Goal: Task Accomplishment & Management: Manage account settings

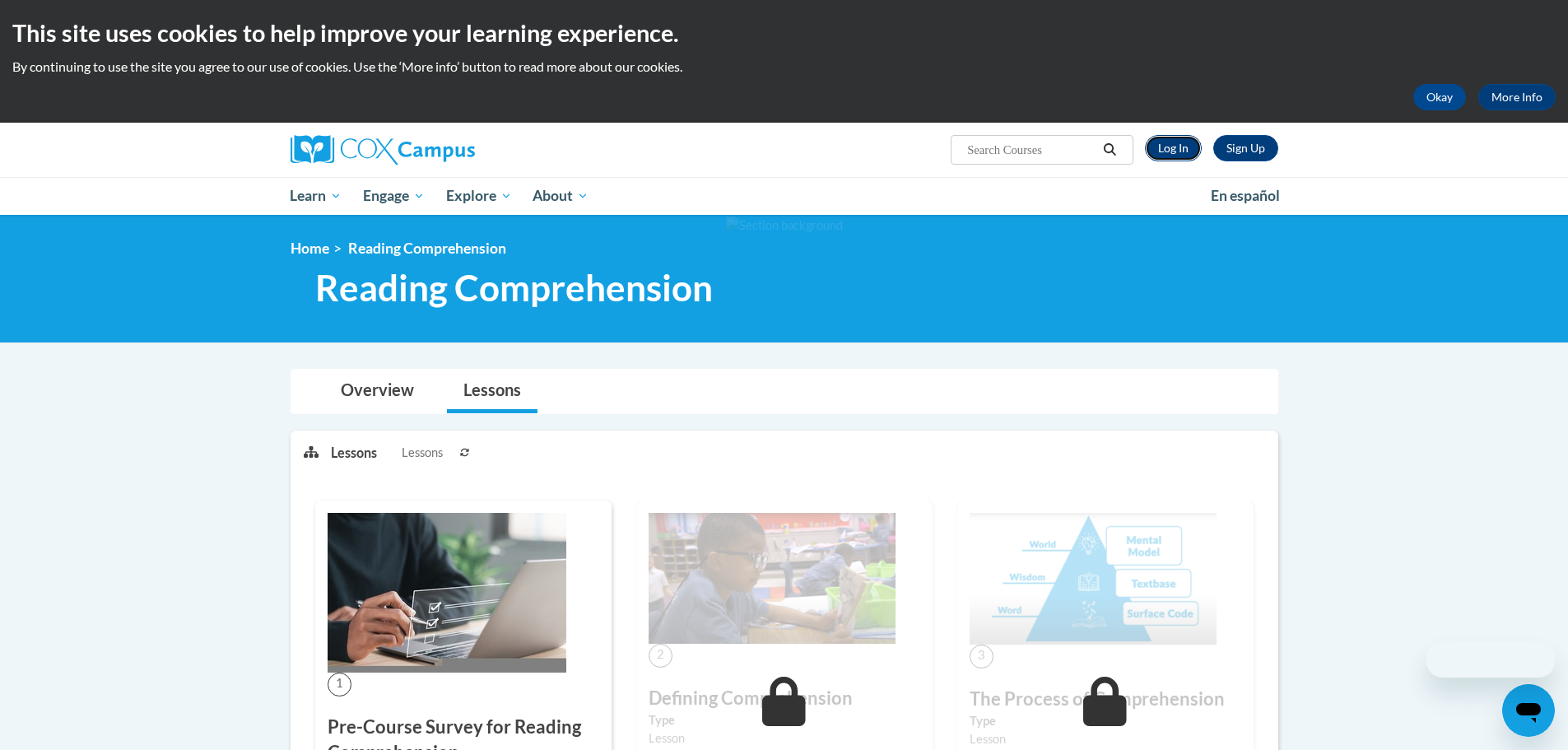
click at [1152, 146] on link "Log In" at bounding box center [1173, 148] width 57 height 27
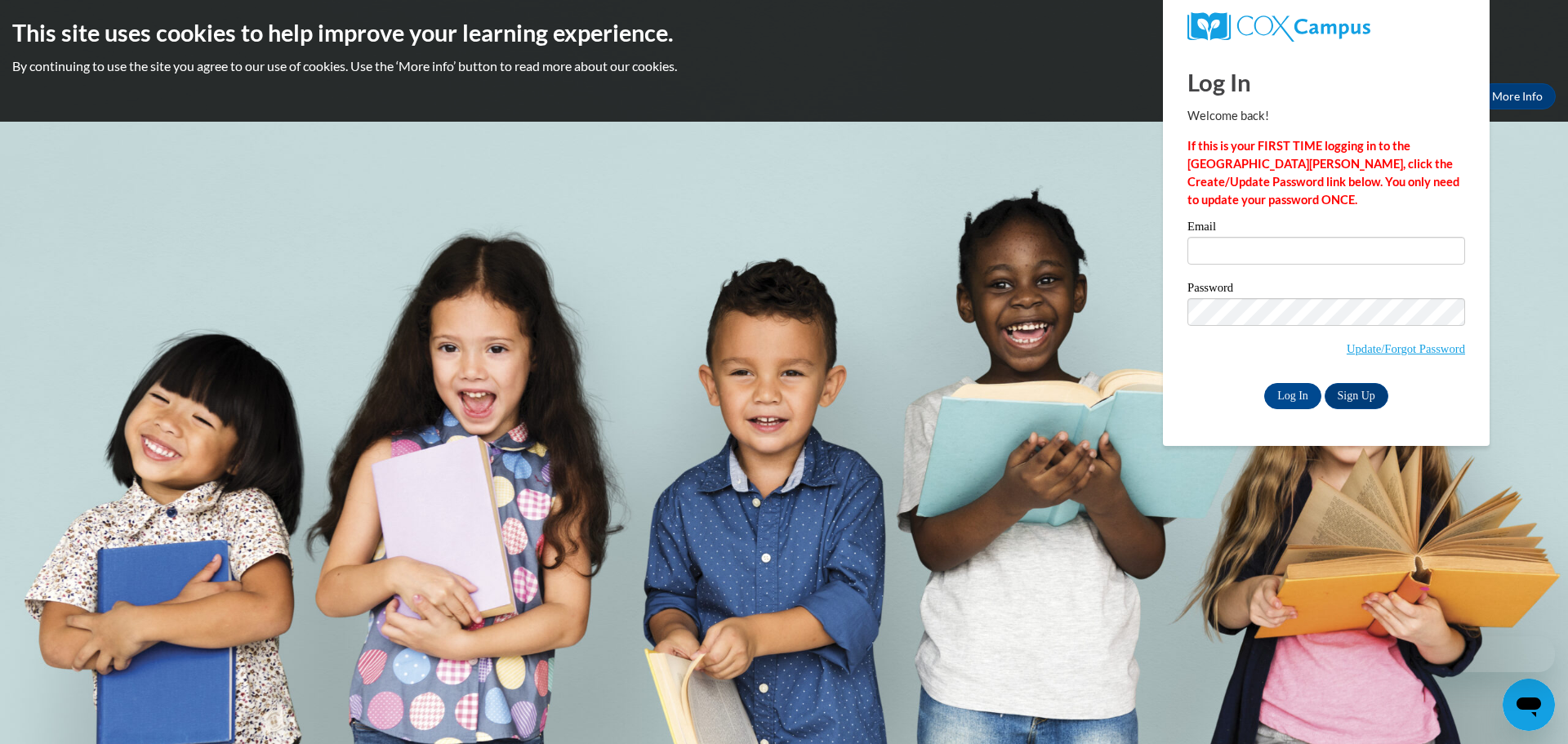
click at [1254, 236] on label "Email" at bounding box center [1325, 229] width 277 height 16
click at [1254, 237] on input "Email" at bounding box center [1325, 251] width 277 height 27
click at [1249, 248] on input "Email" at bounding box center [1325, 251] width 277 height 27
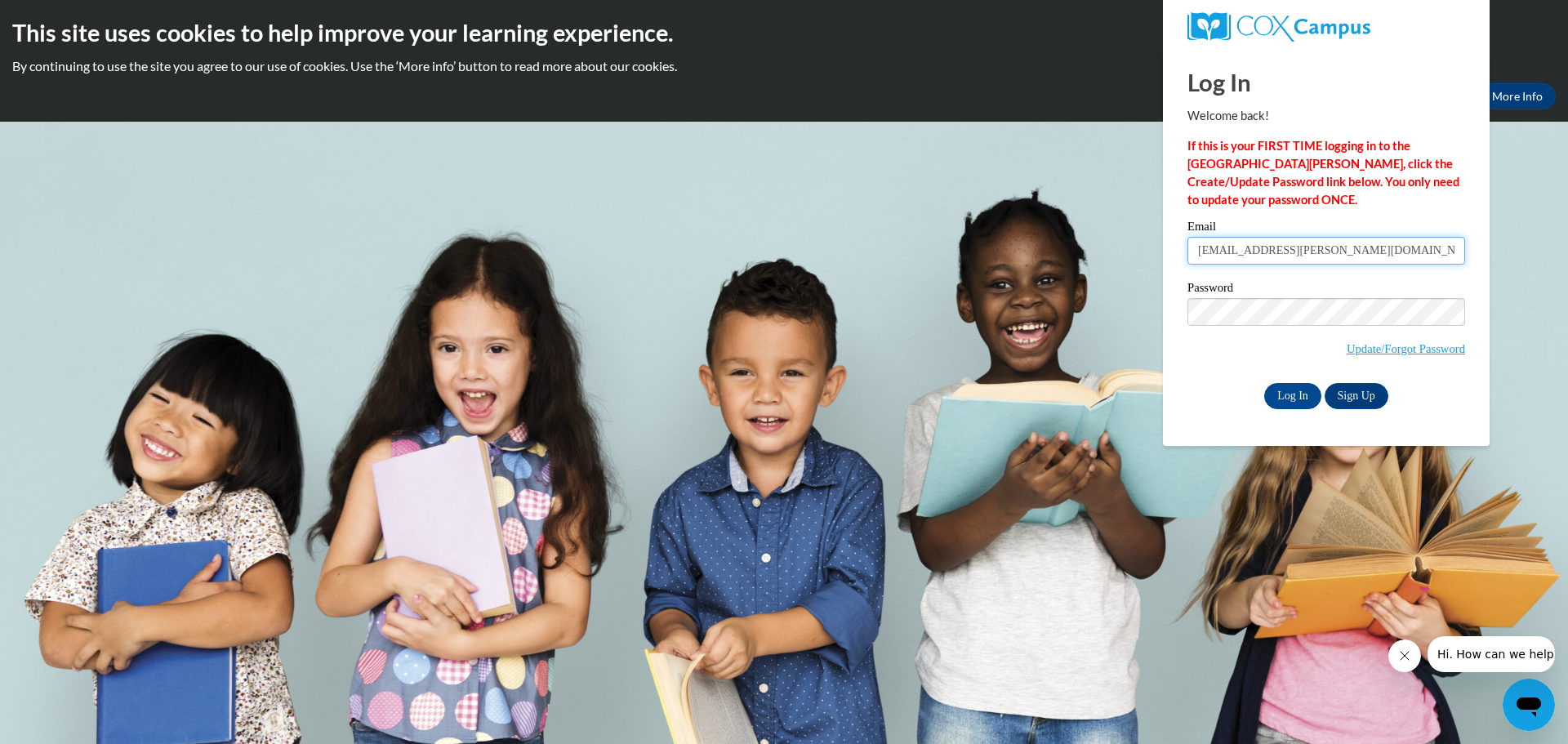
type input "jade.biedenbender@wrps.net"
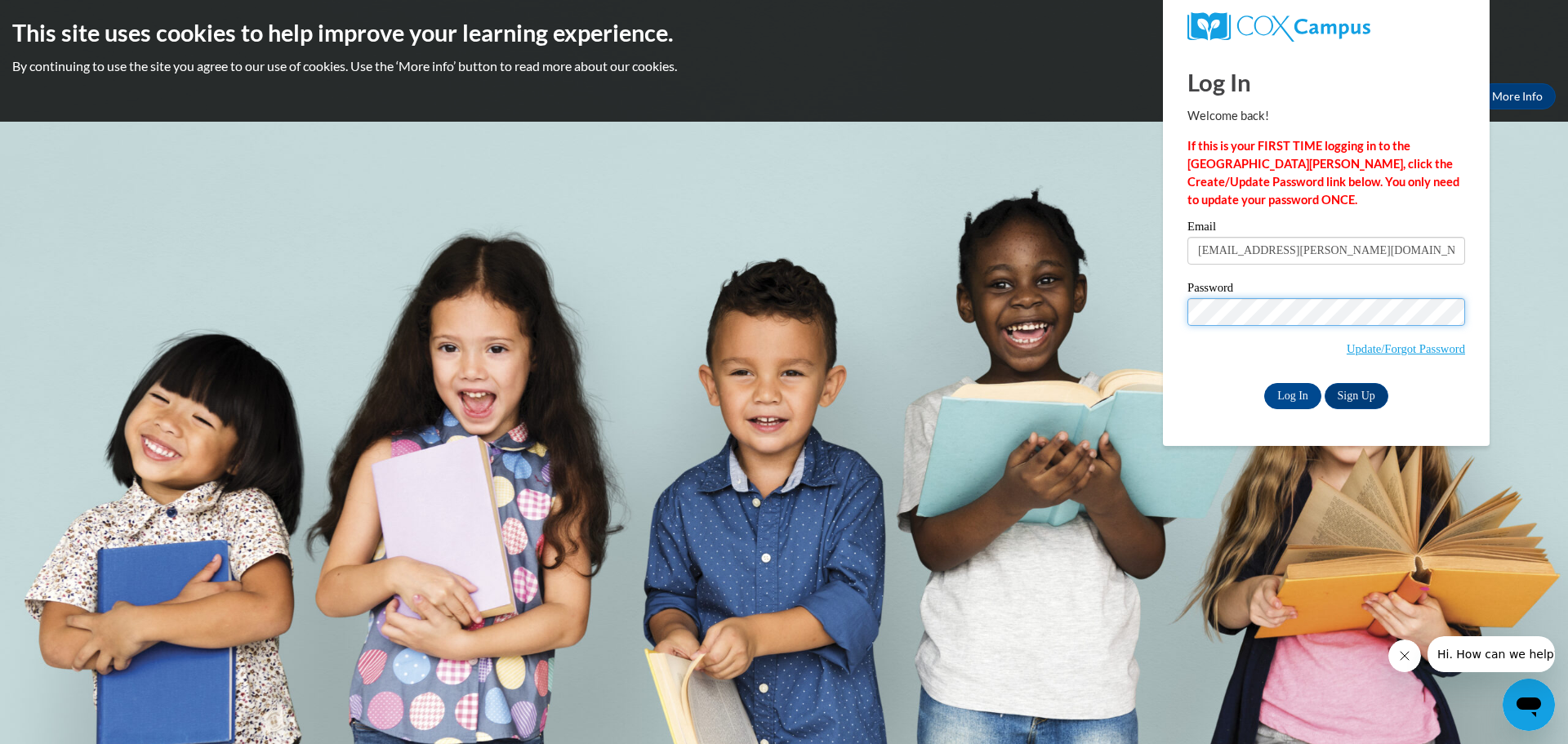
click at [1264, 383] on input "Log In" at bounding box center [1292, 395] width 57 height 27
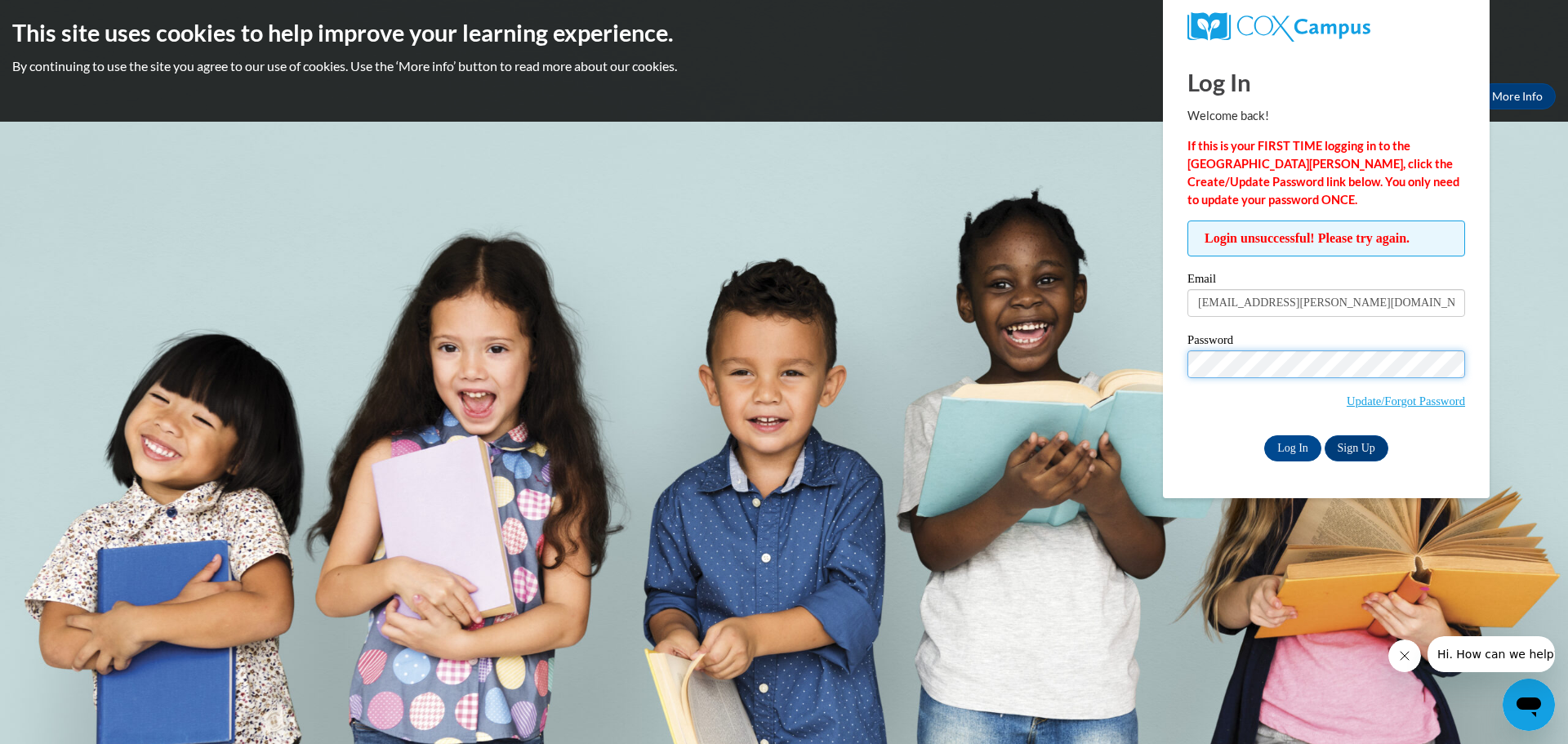
click at [1264, 436] on input "Log In" at bounding box center [1292, 448] width 57 height 27
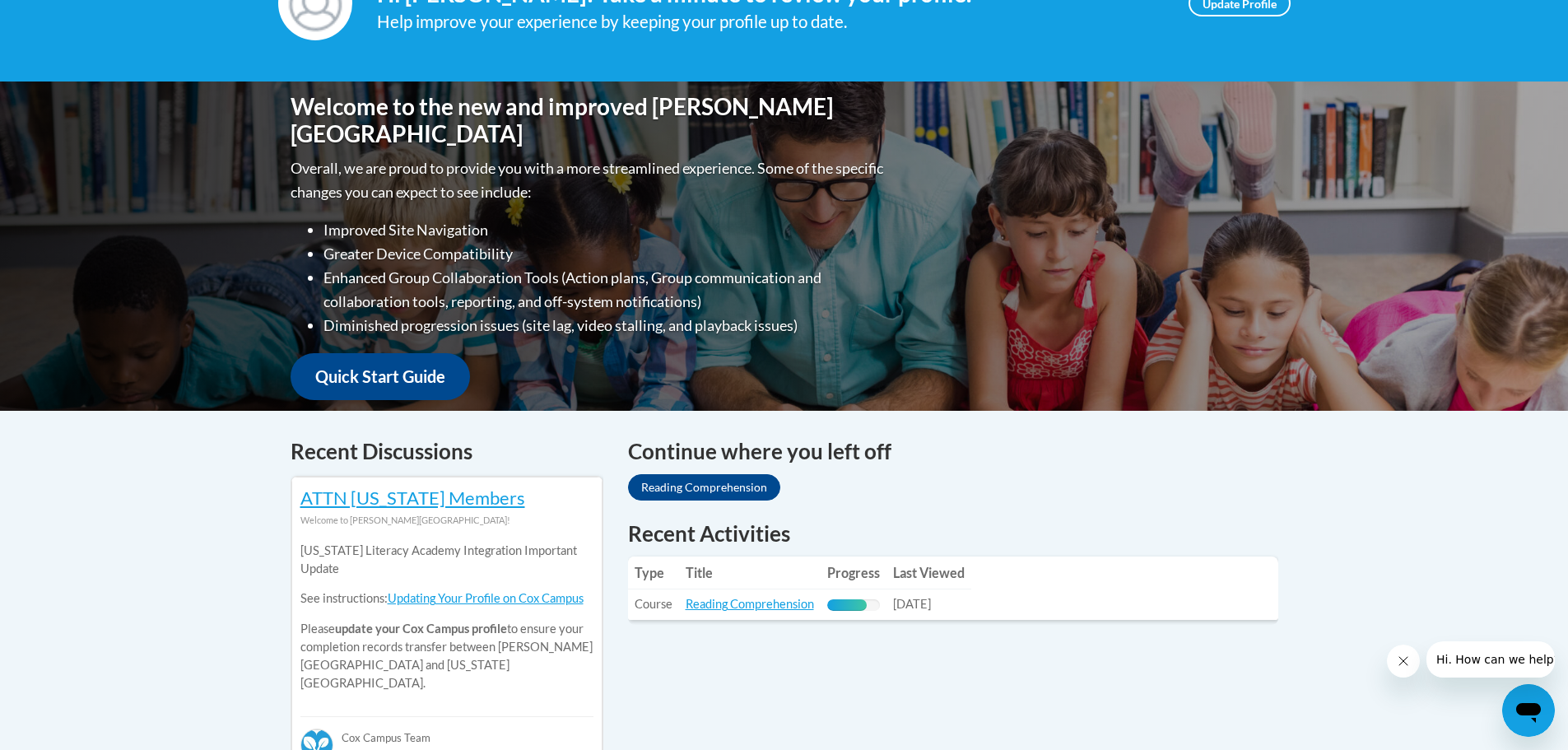
scroll to position [577, 0]
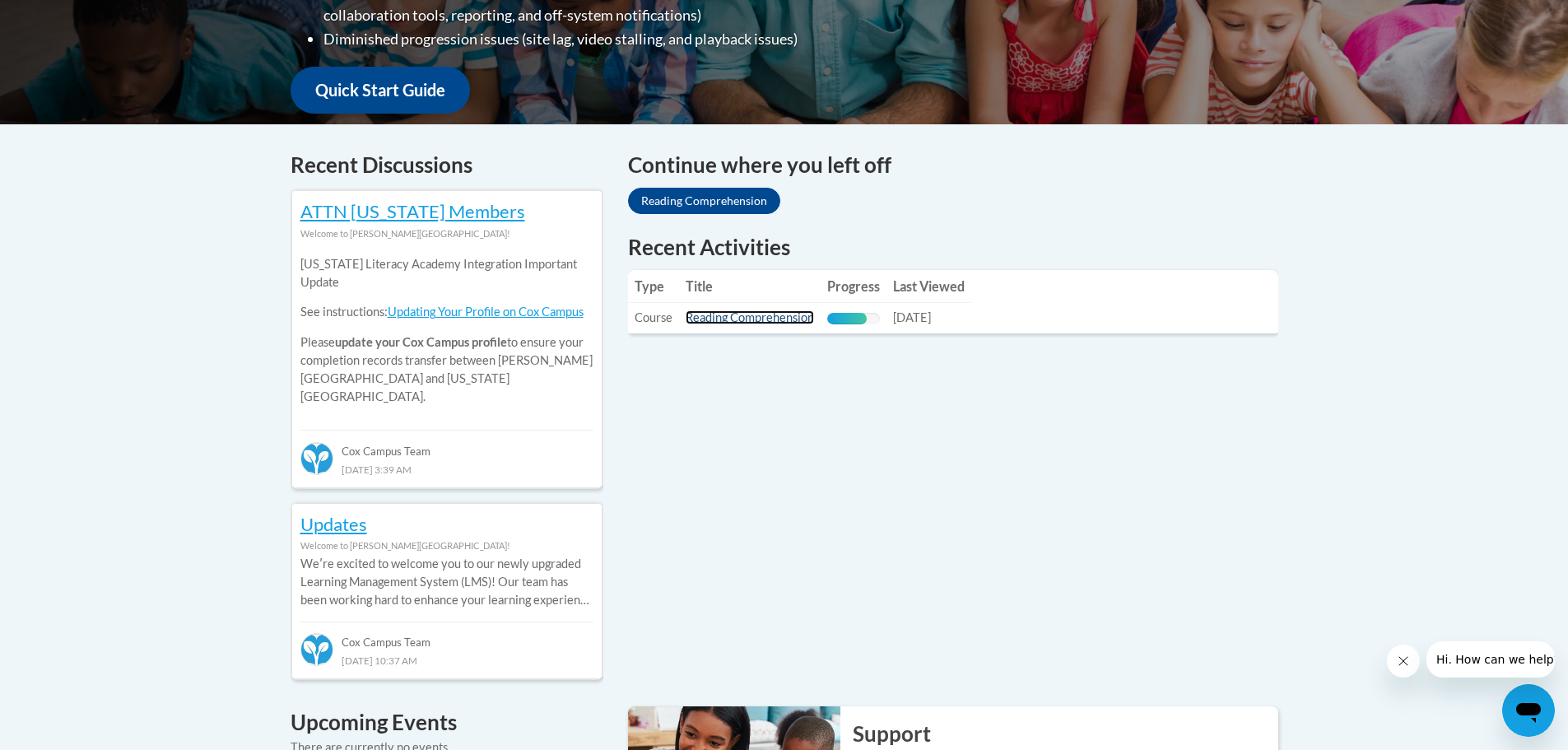
click at [734, 321] on link "Reading Comprehension" at bounding box center [749, 316] width 128 height 14
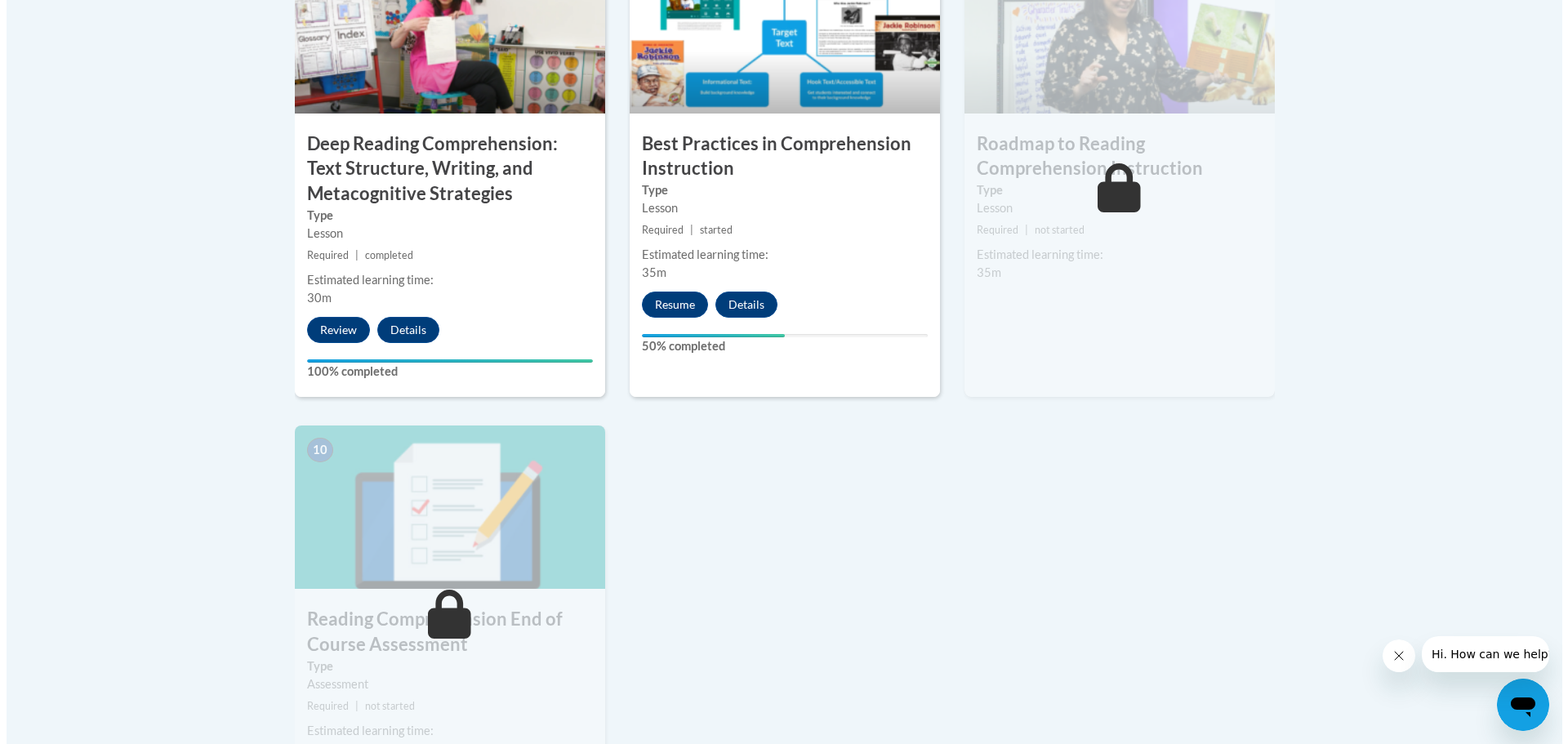
scroll to position [1526, 0]
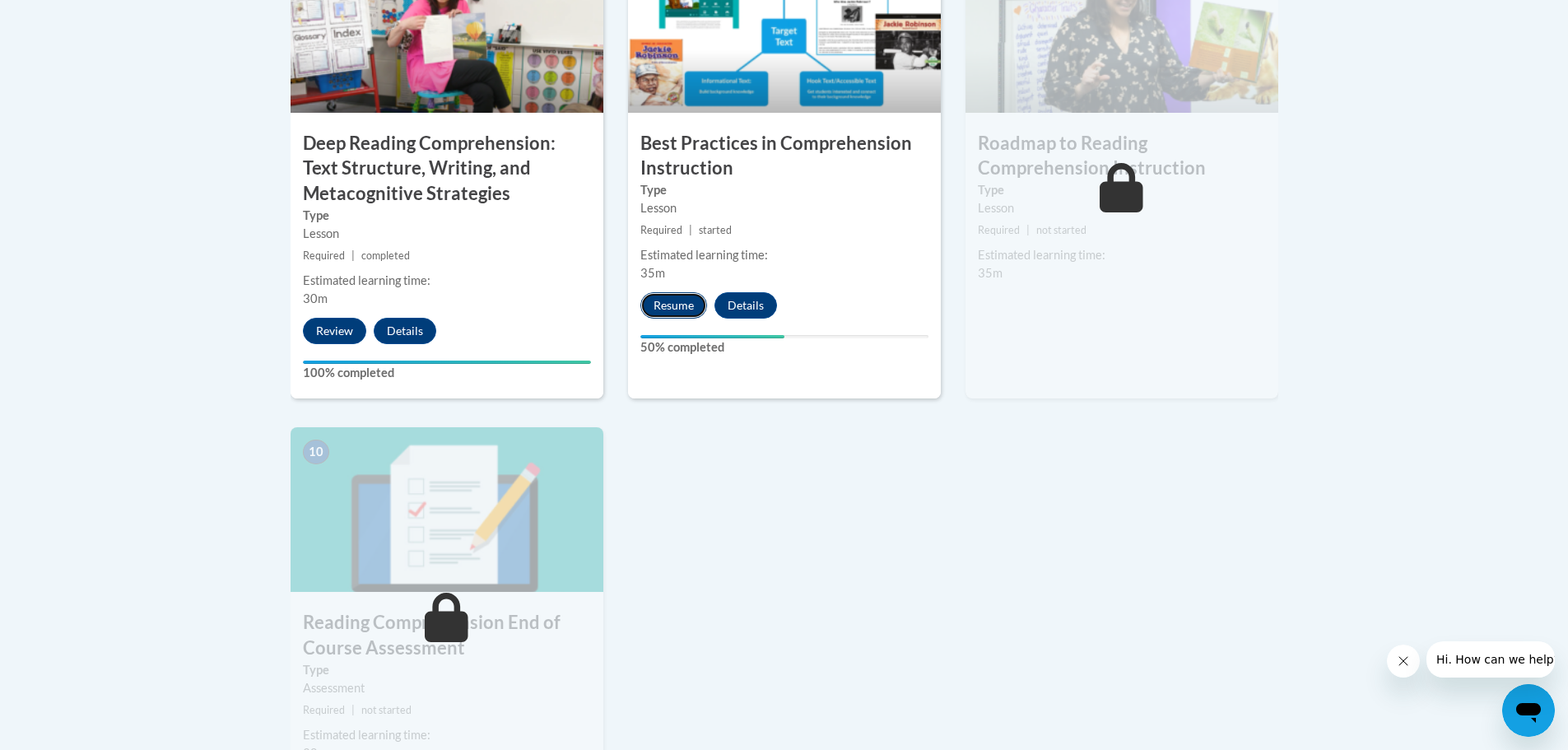
click at [659, 305] on button "Resume" at bounding box center [673, 305] width 66 height 27
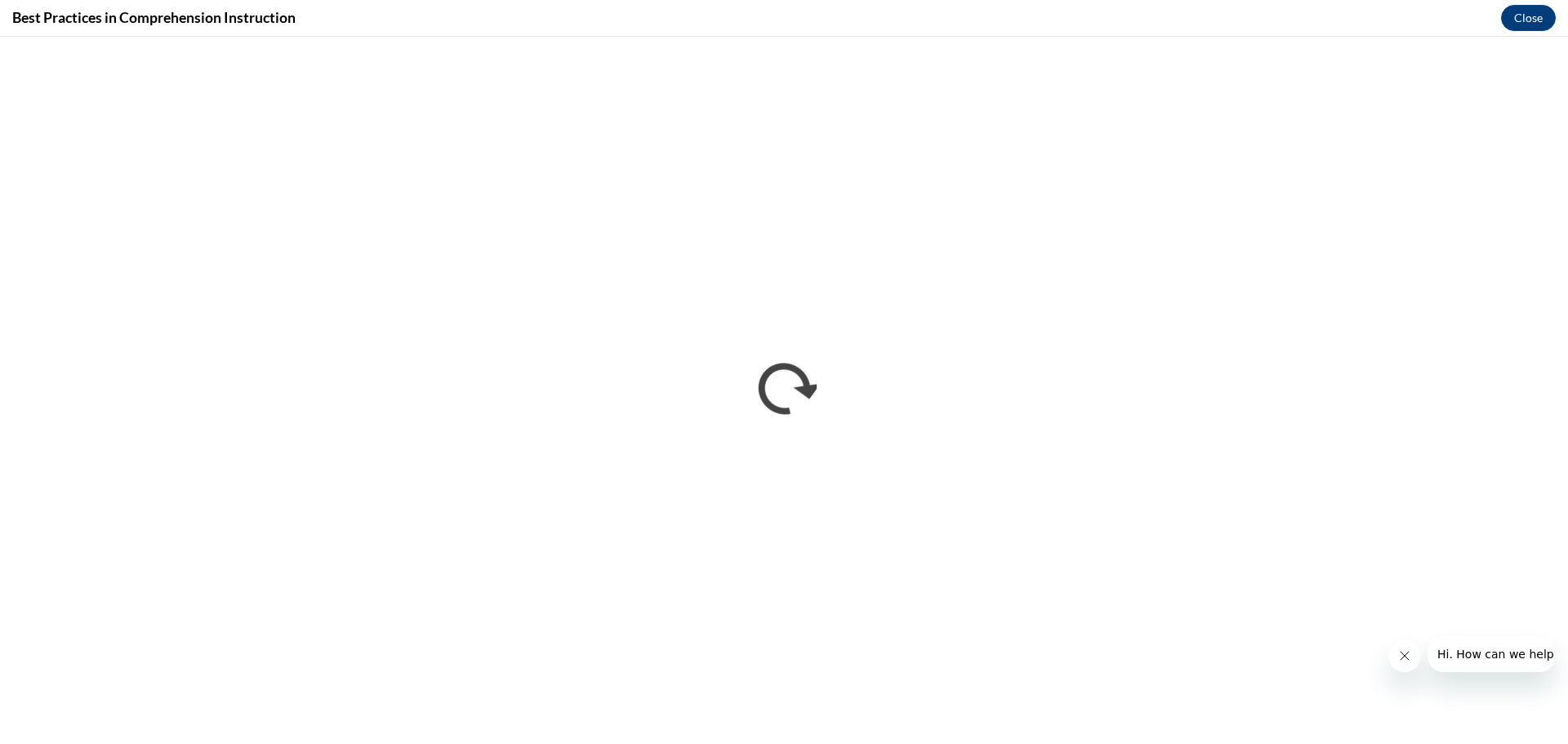
scroll to position [0, 0]
